Goal: Information Seeking & Learning: Find specific fact

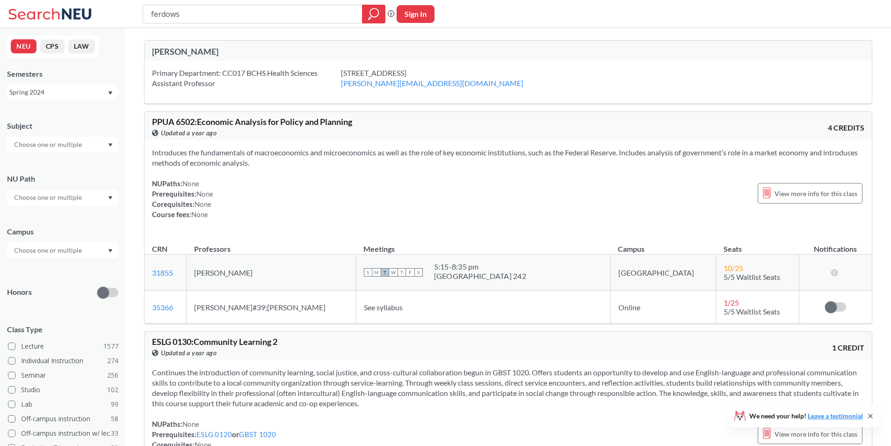
click at [109, 93] on icon "Dropdown arrow" at bounding box center [110, 93] width 5 height 4
click at [40, 109] on span "Fall 2025" at bounding box center [26, 113] width 29 height 10
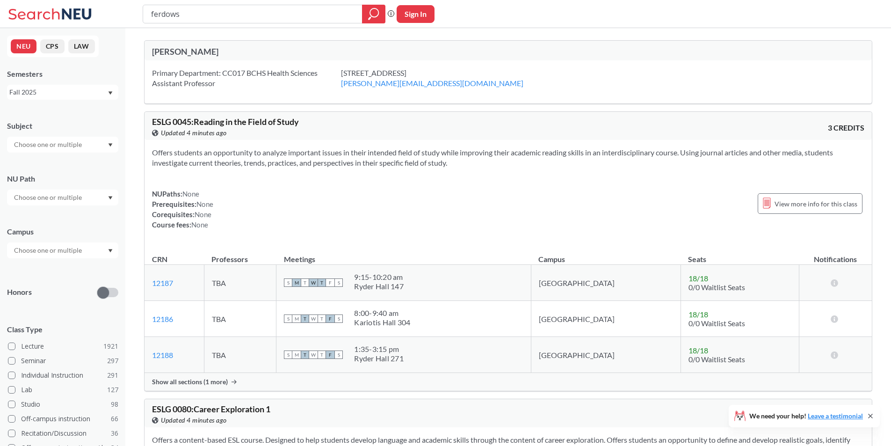
click at [198, 20] on input "ferdows" at bounding box center [252, 14] width 205 height 16
type input "phth 5210"
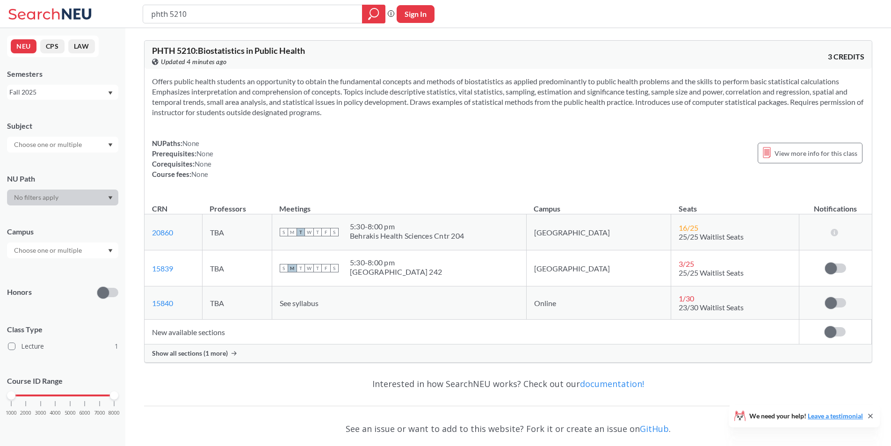
click at [218, 357] on span "Show all sections (1 more)" at bounding box center [190, 353] width 76 height 8
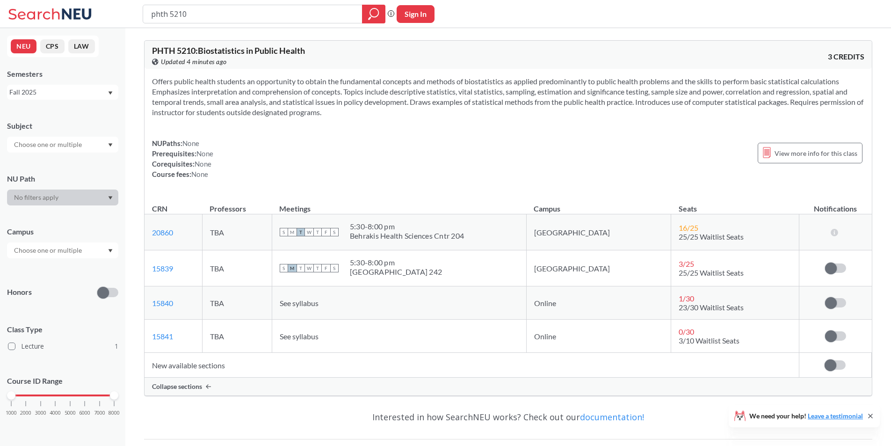
scroll to position [47, 0]
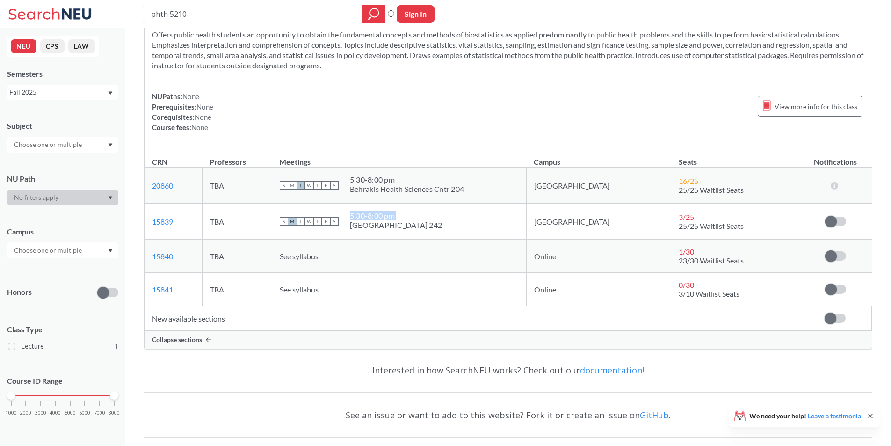
drag, startPoint x: 384, startPoint y: 225, endPoint x: 453, endPoint y: 227, distance: 69.3
click at [453, 227] on div "S M T W T F S 5:30 - 8:00 pm [GEOGRAPHIC_DATA] 242" at bounding box center [399, 221] width 239 height 21
copy div "5:30 - 8:00 pm"
